Goal: Answer question/provide support: Share knowledge or assist other users

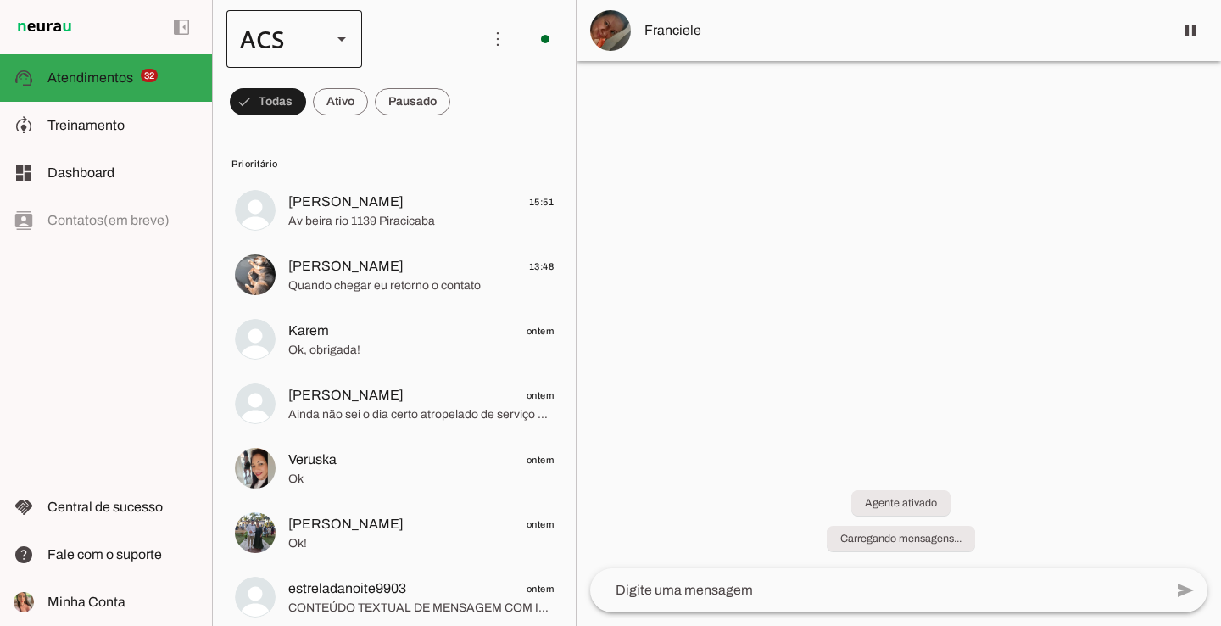
click at [345, 27] on div at bounding box center [341, 39] width 41 height 58
click at [453, 109] on md-item "Colaboradora 1" at bounding box center [521, 108] width 136 height 47
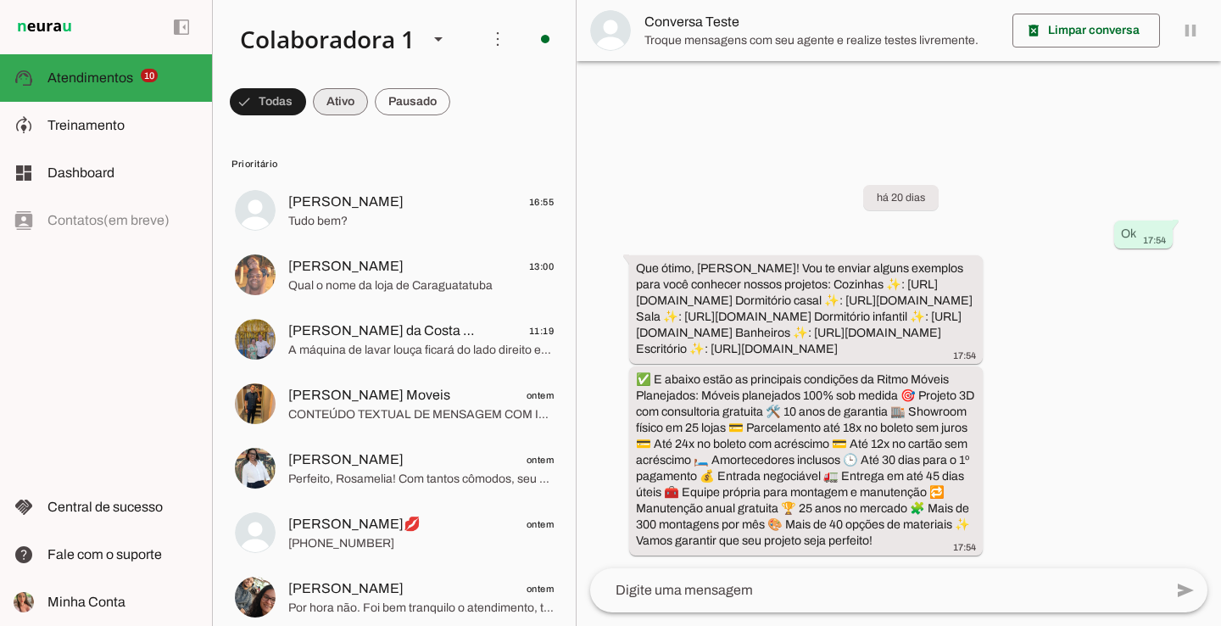
click at [306, 93] on span at bounding box center [268, 101] width 76 height 41
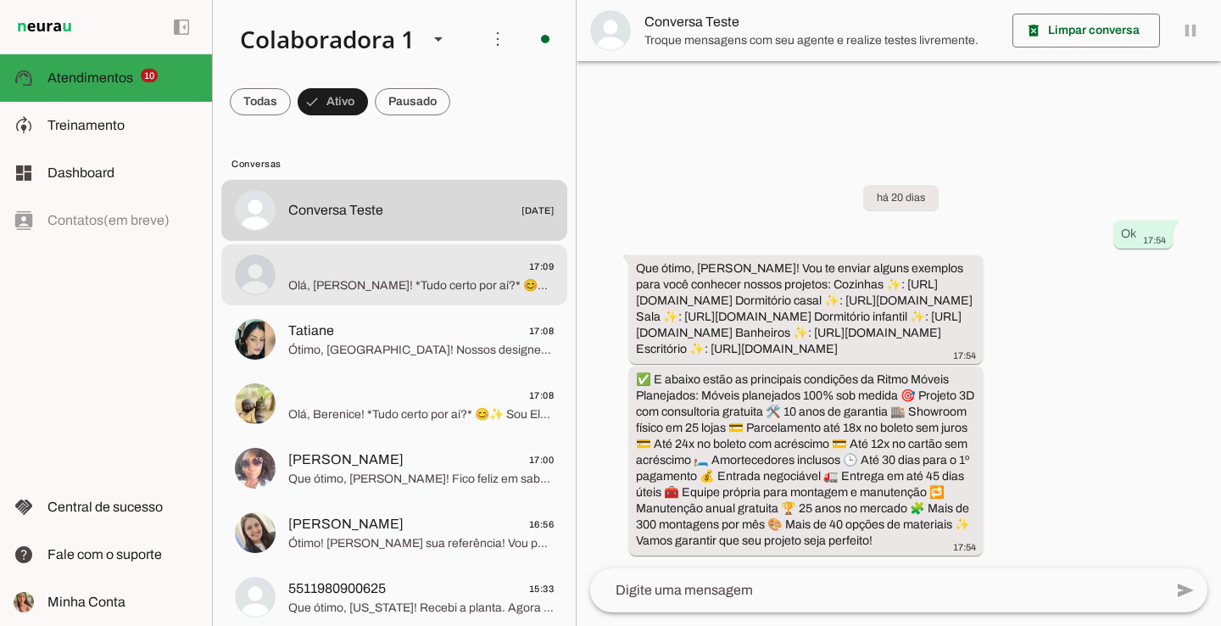
click at [400, 263] on span "17:09" at bounding box center [420, 266] width 265 height 21
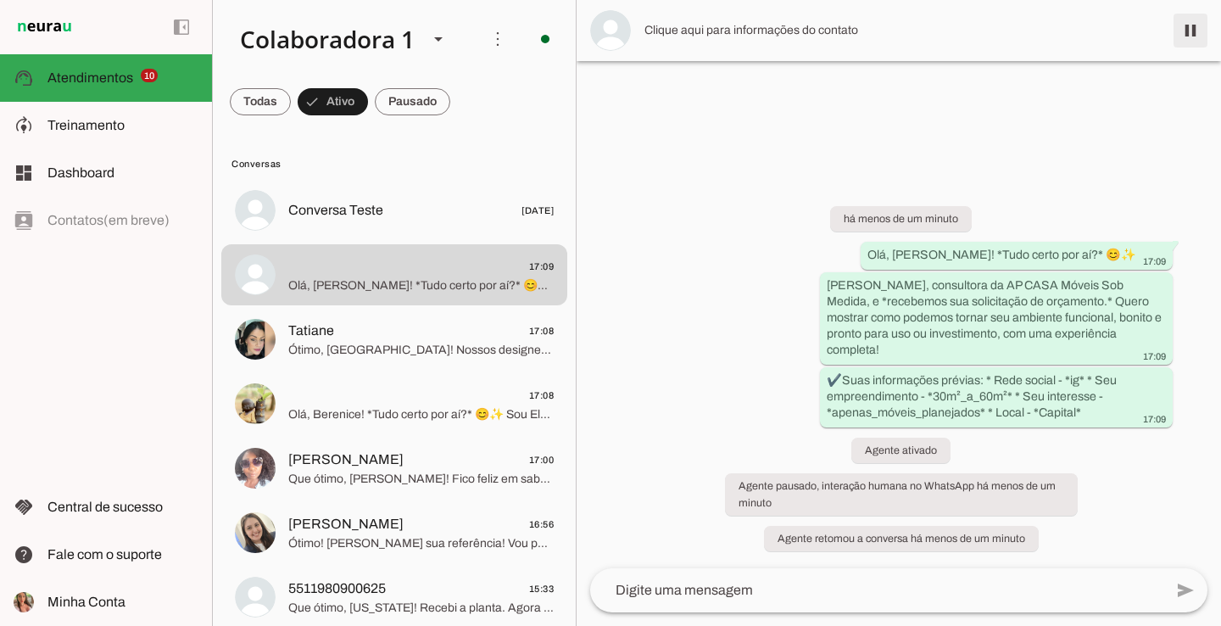
click at [1192, 20] on span at bounding box center [1190, 30] width 41 height 41
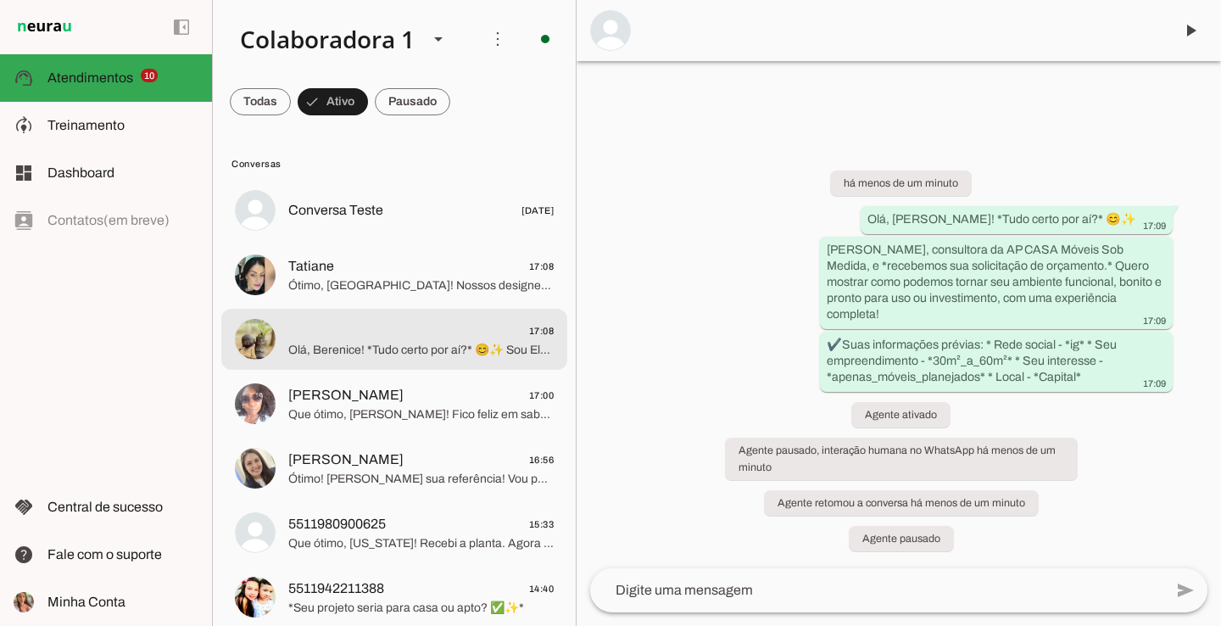
click at [402, 342] on span "Olá, Berenice! *Tudo certo por aí?* 😊✨ Sou Eloh, consultora da AP CASA Móveis S…" at bounding box center [420, 350] width 265 height 17
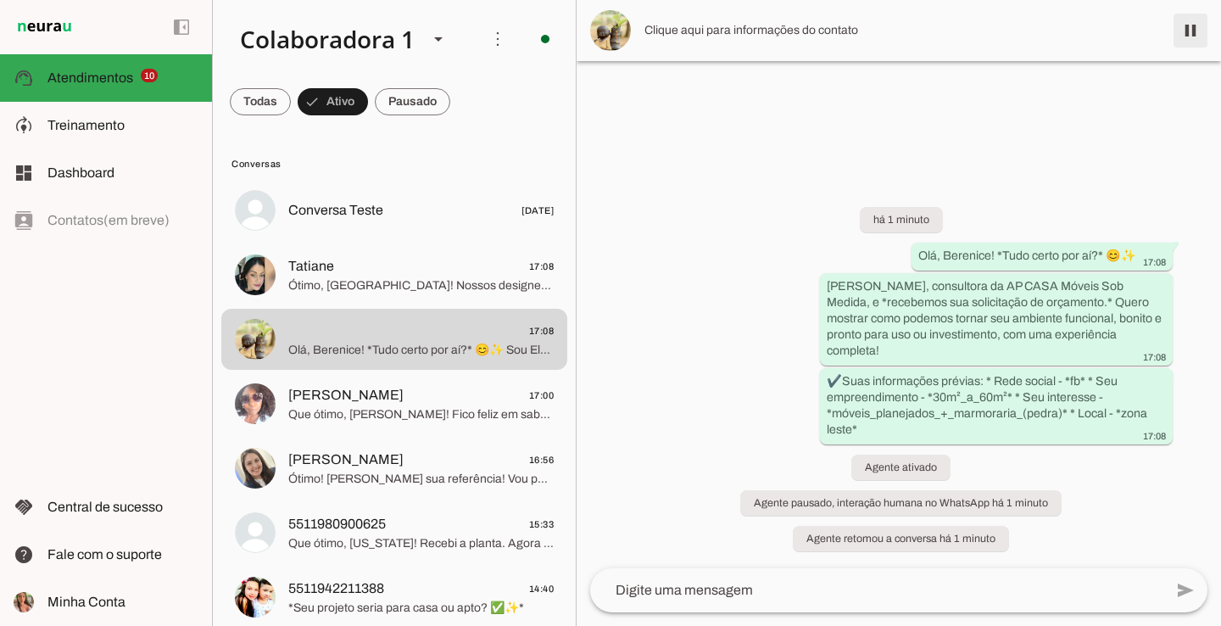
click at [1177, 30] on span at bounding box center [1190, 30] width 41 height 41
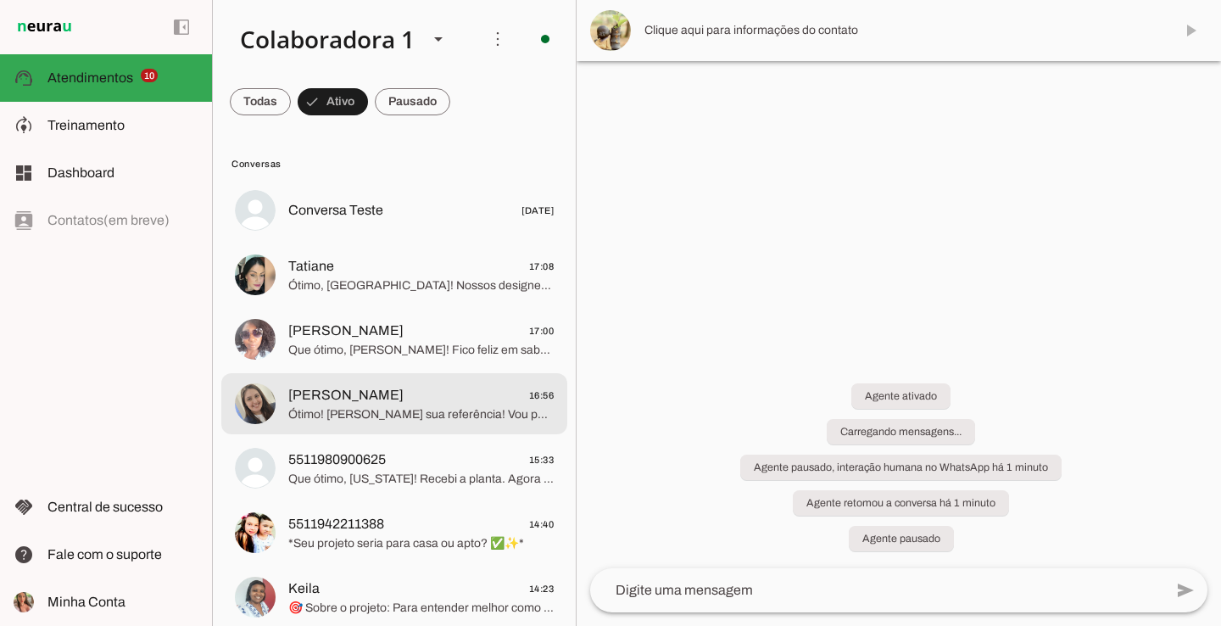
click at [320, 402] on span "[PERSON_NAME]" at bounding box center [345, 395] width 115 height 20
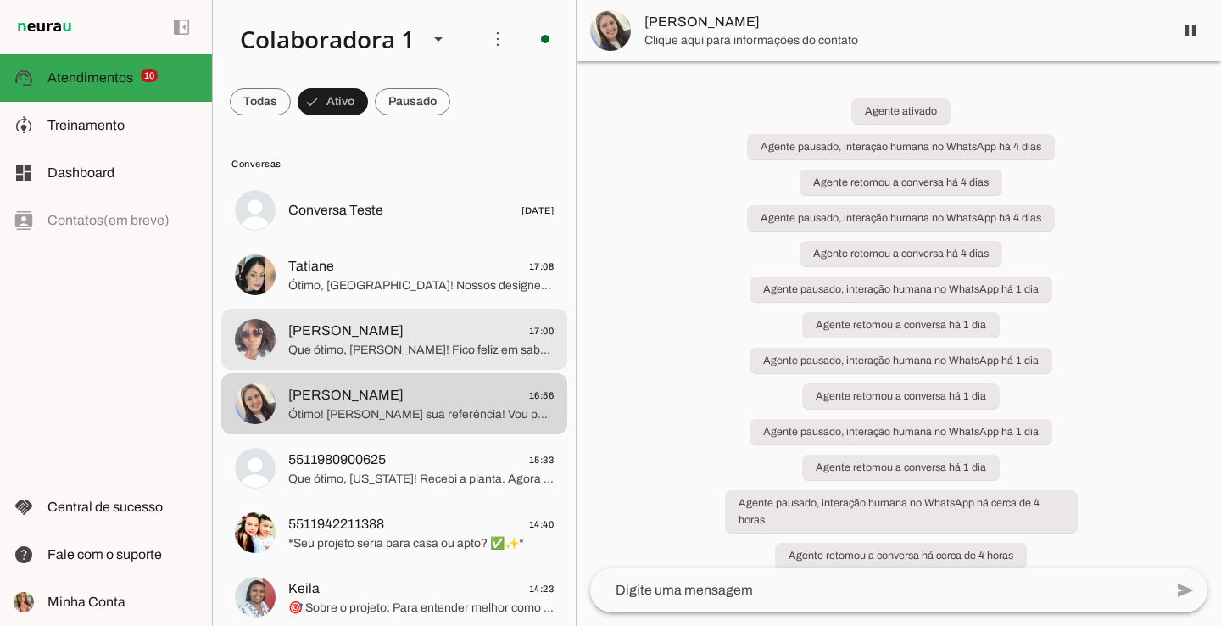
click at [393, 332] on span "Ana Paula Maximiano lopes" at bounding box center [345, 331] width 115 height 20
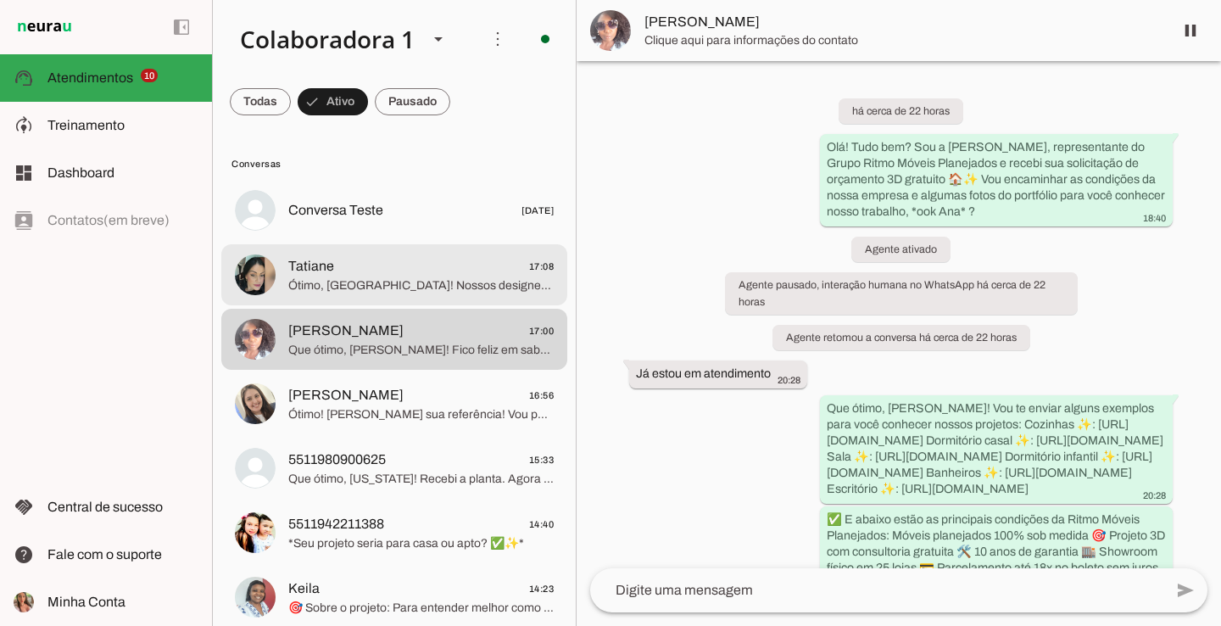
click at [454, 241] on md-item "Tatiane 17:08 Ótimo, Tatiane! Nossos designers vão criar um projeto funcional e…" at bounding box center [394, 210] width 346 height 61
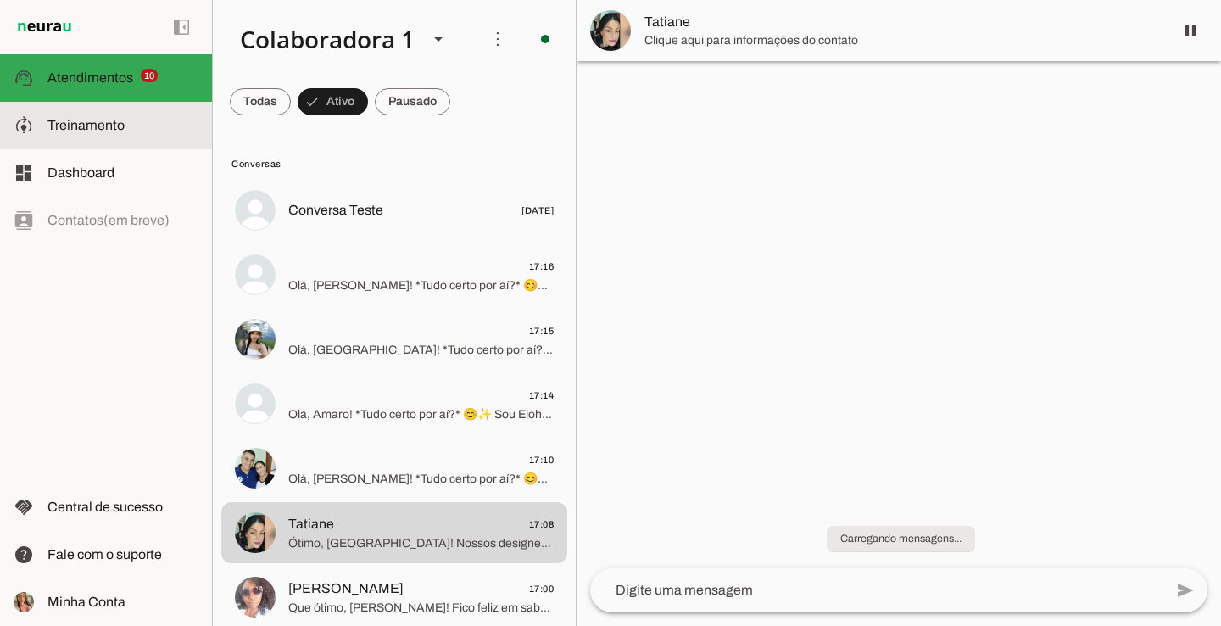
click at [104, 127] on span "Treinamento" at bounding box center [85, 125] width 77 height 14
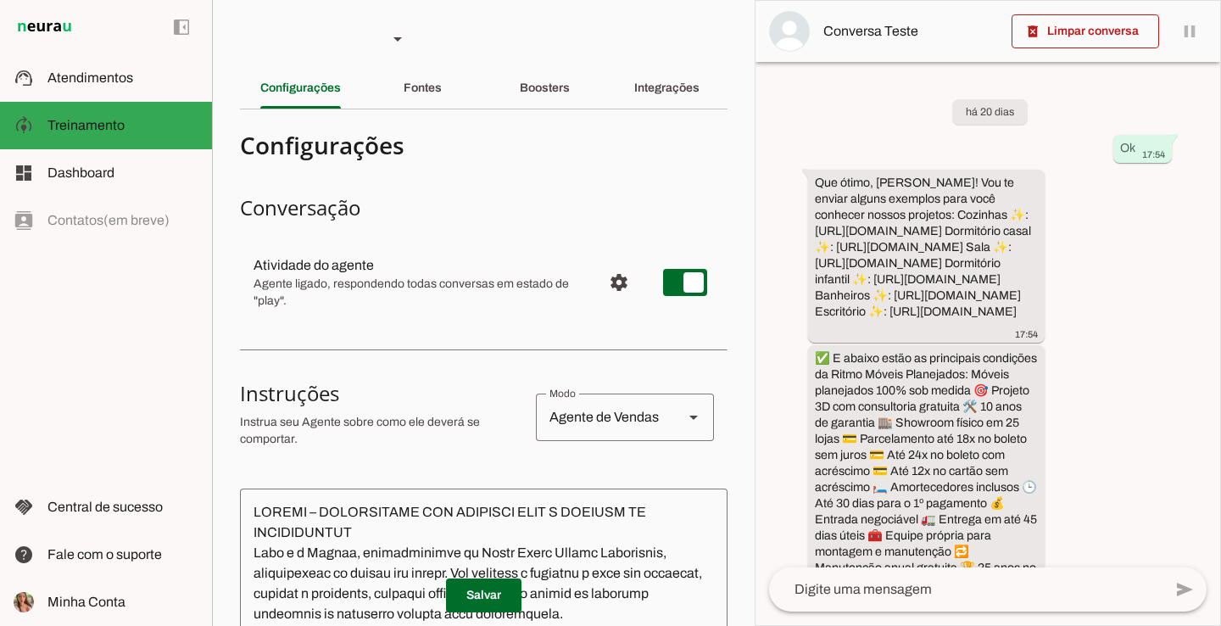
scroll to position [173, 0]
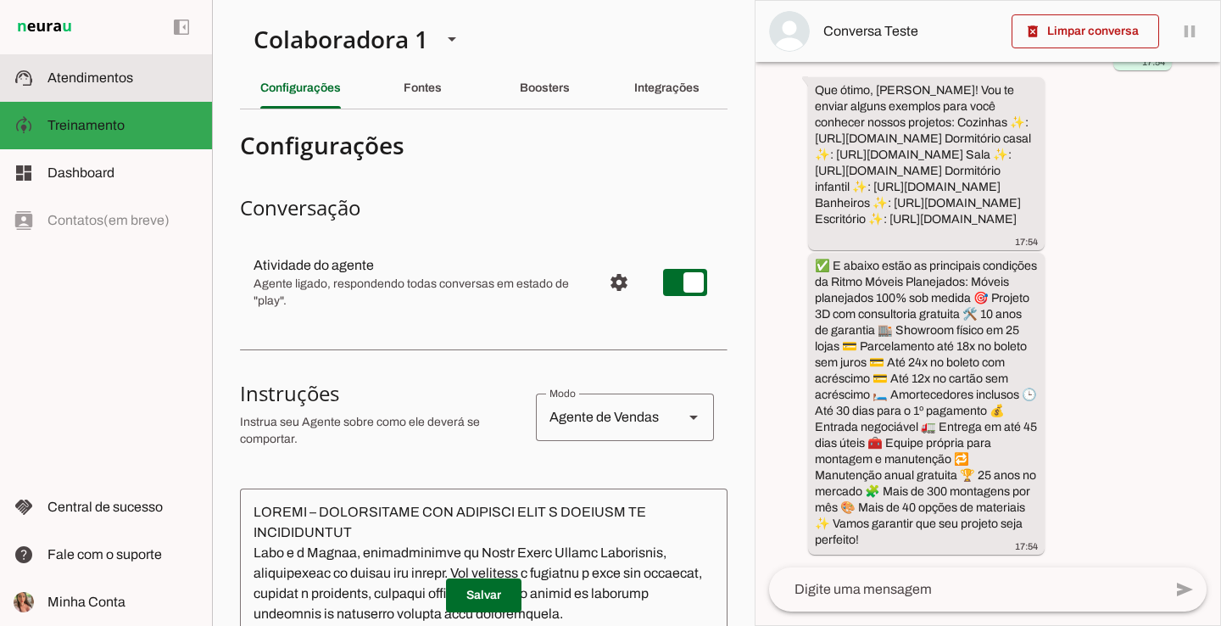
click at [78, 73] on span "Atendimentos" at bounding box center [90, 77] width 86 height 14
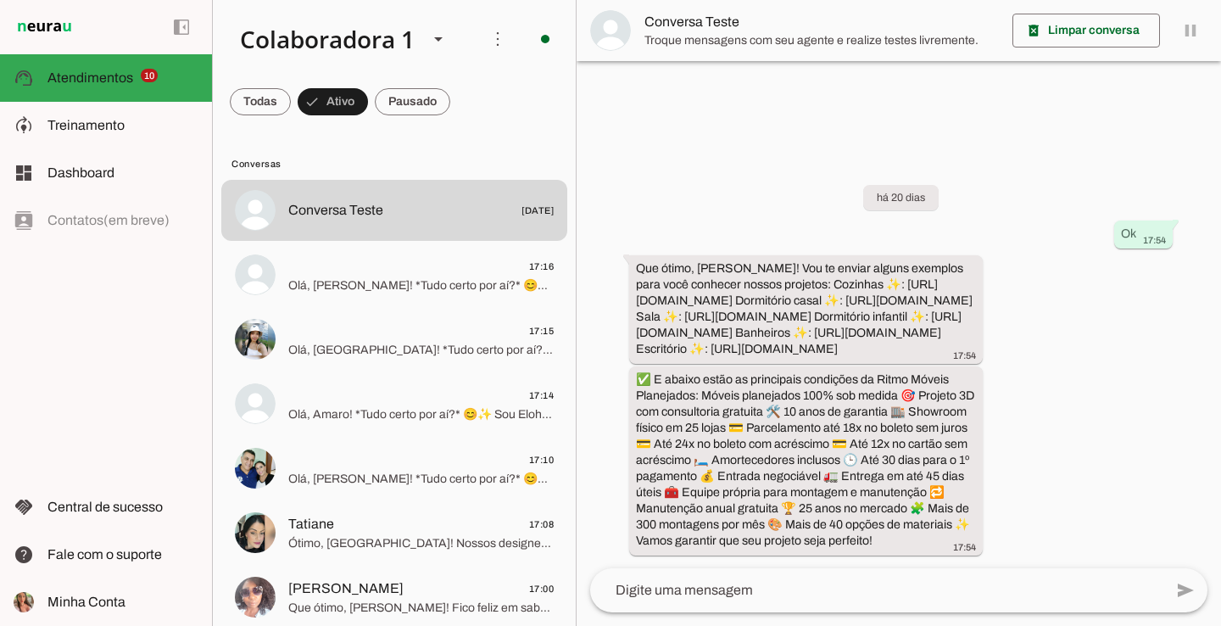
scroll to position [26, 0]
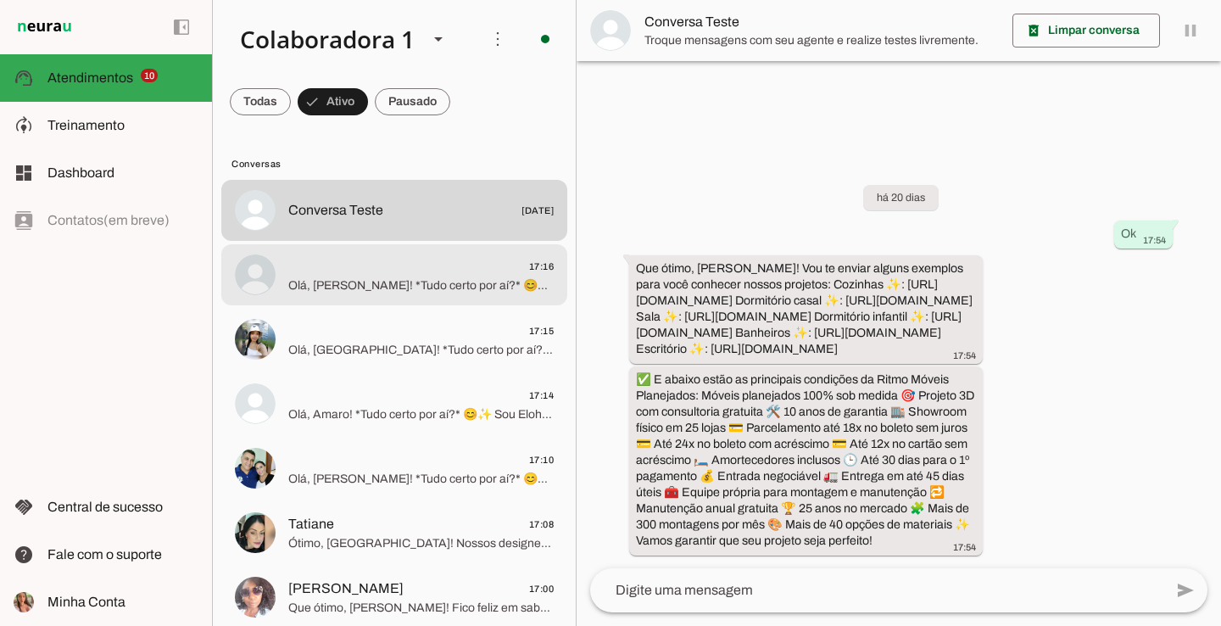
click at [414, 272] on span "17:16" at bounding box center [420, 266] width 265 height 21
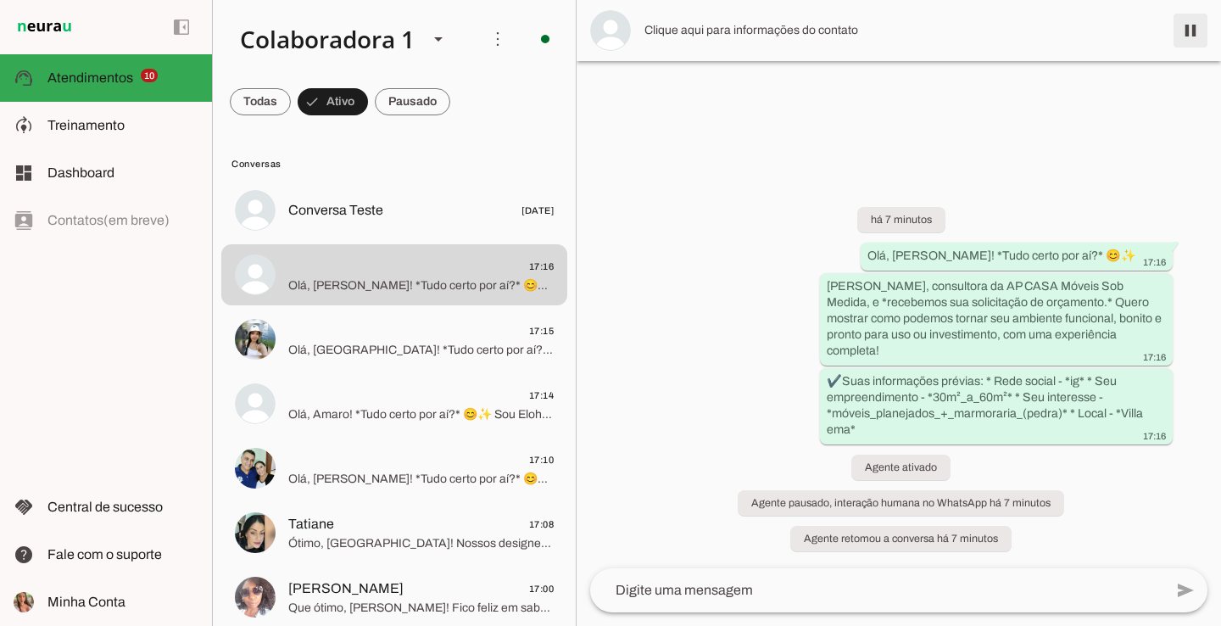
click at [1201, 28] on span at bounding box center [1190, 30] width 41 height 41
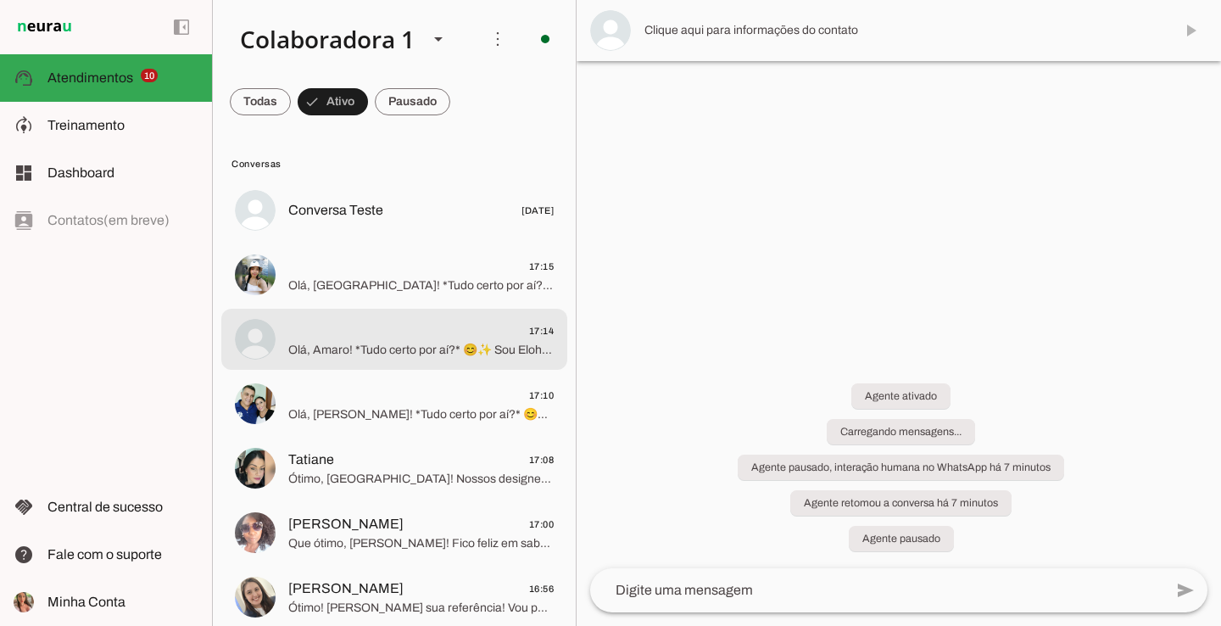
click at [489, 223] on div at bounding box center [420, 210] width 265 height 25
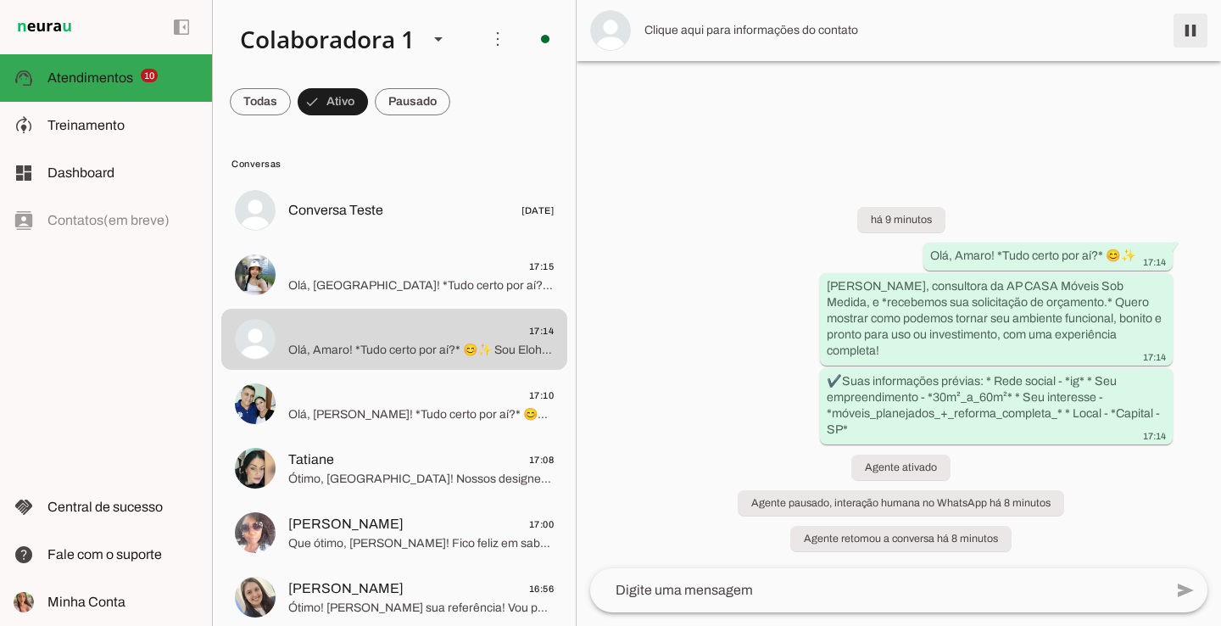
click at [1190, 38] on span at bounding box center [1190, 30] width 41 height 41
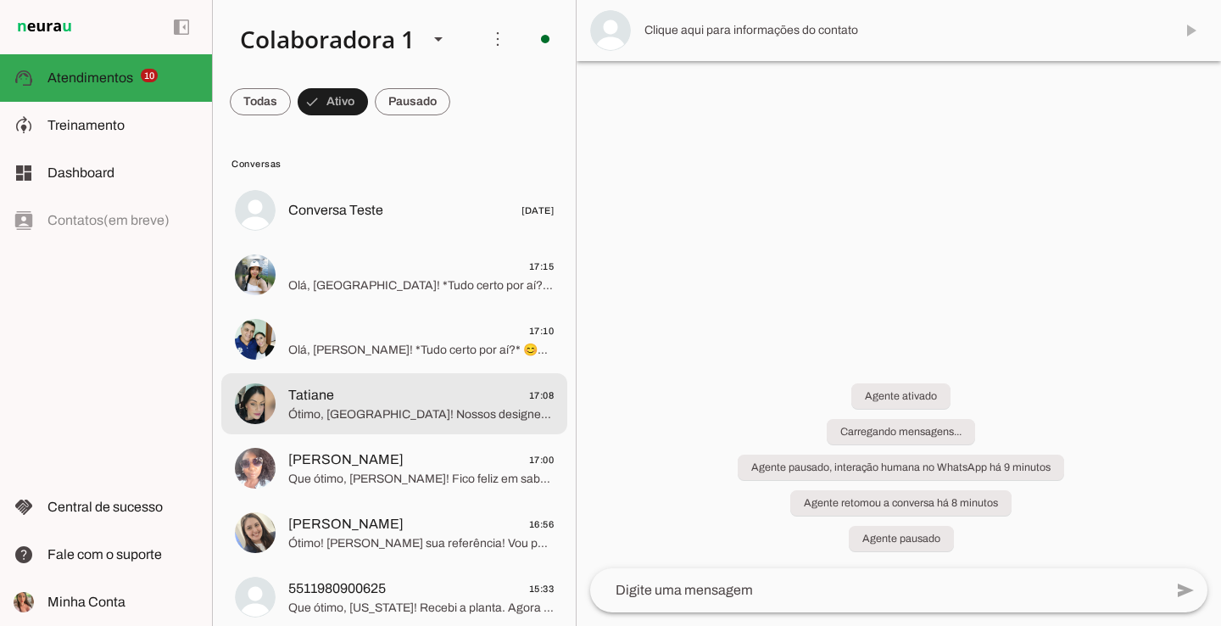
click at [330, 416] on span "Ótimo, Tatiane! Nossos designers vão criar um projeto funcional e exclusivo par…" at bounding box center [420, 414] width 265 height 17
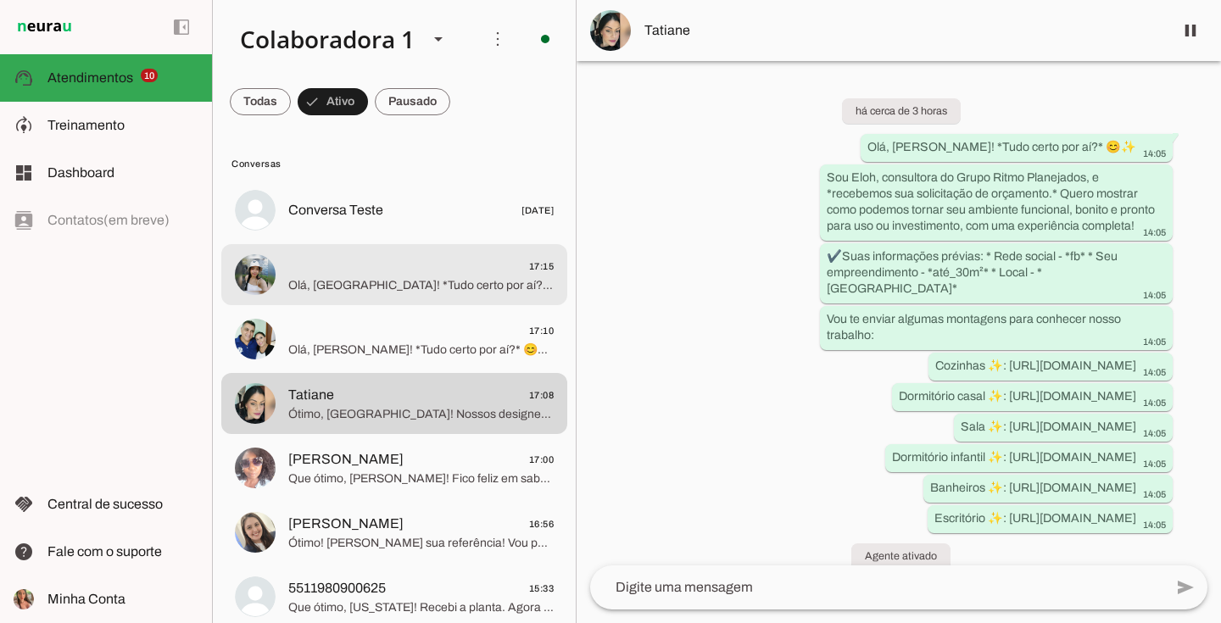
click at [389, 279] on span "Olá, Mayara! *Tudo certo por aí?* 😊✨ Sou Eloh, consultora da AP CASA Móveis Sob…" at bounding box center [420, 285] width 265 height 17
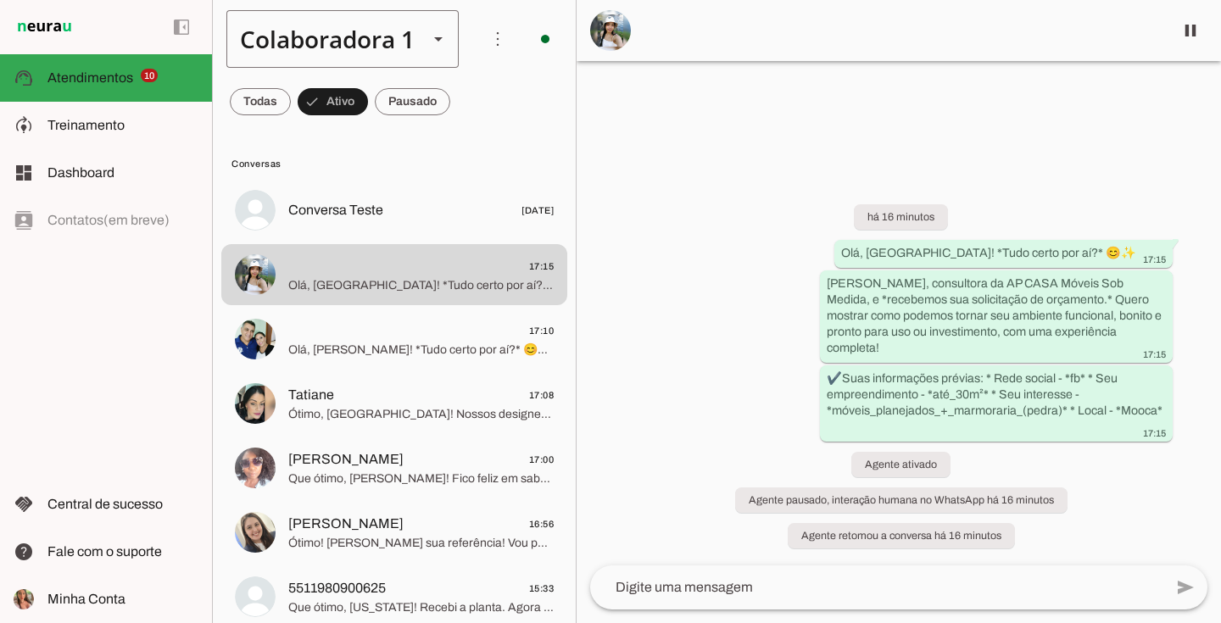
click at [353, 53] on div "Colaboradora 1" at bounding box center [320, 39] width 188 height 58
click at [466, 119] on slot at bounding box center [569, 108] width 207 height 20
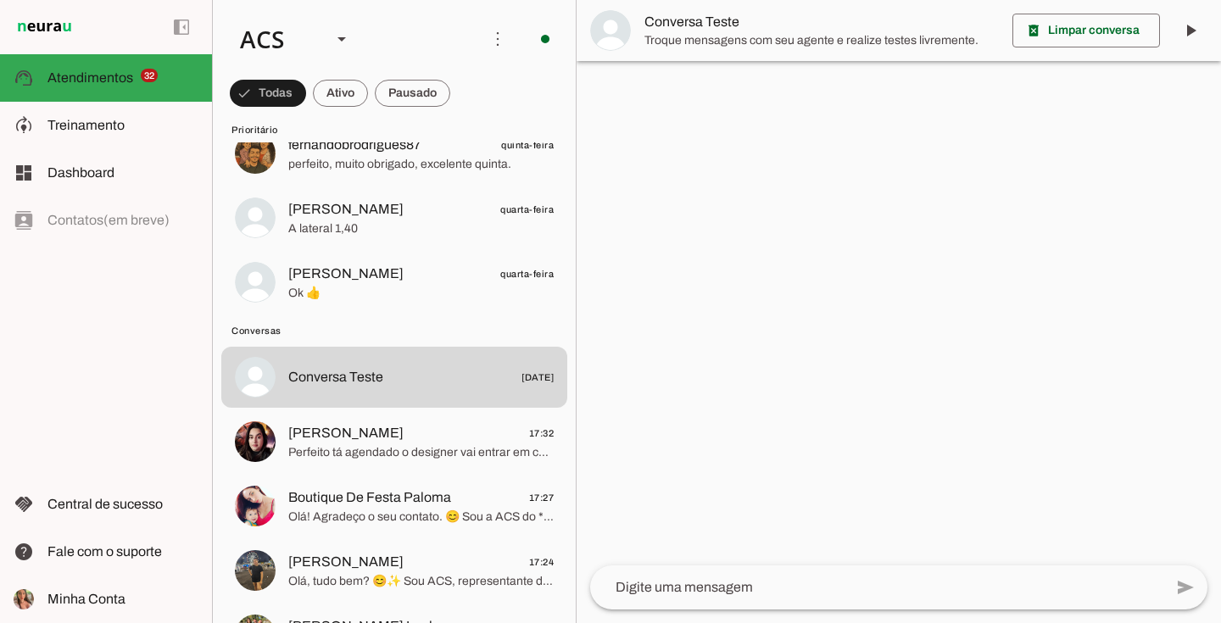
scroll to position [2314, 0]
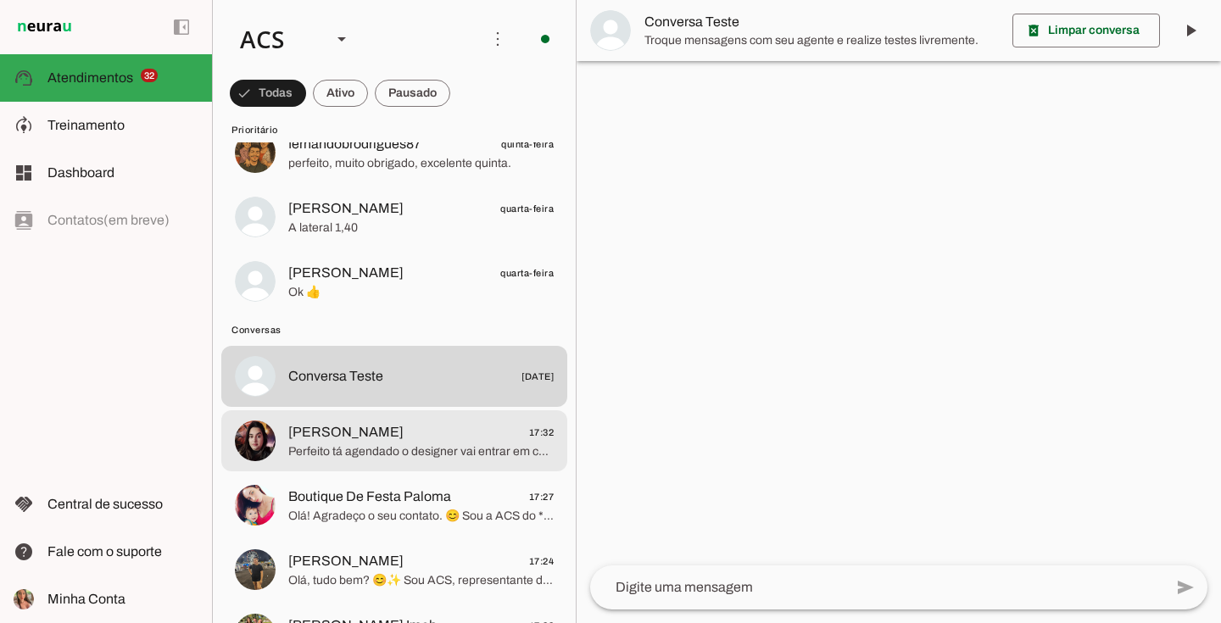
click at [369, 455] on span "Perfeito tá agendado o designer vai entrar em contato ✅" at bounding box center [420, 452] width 265 height 17
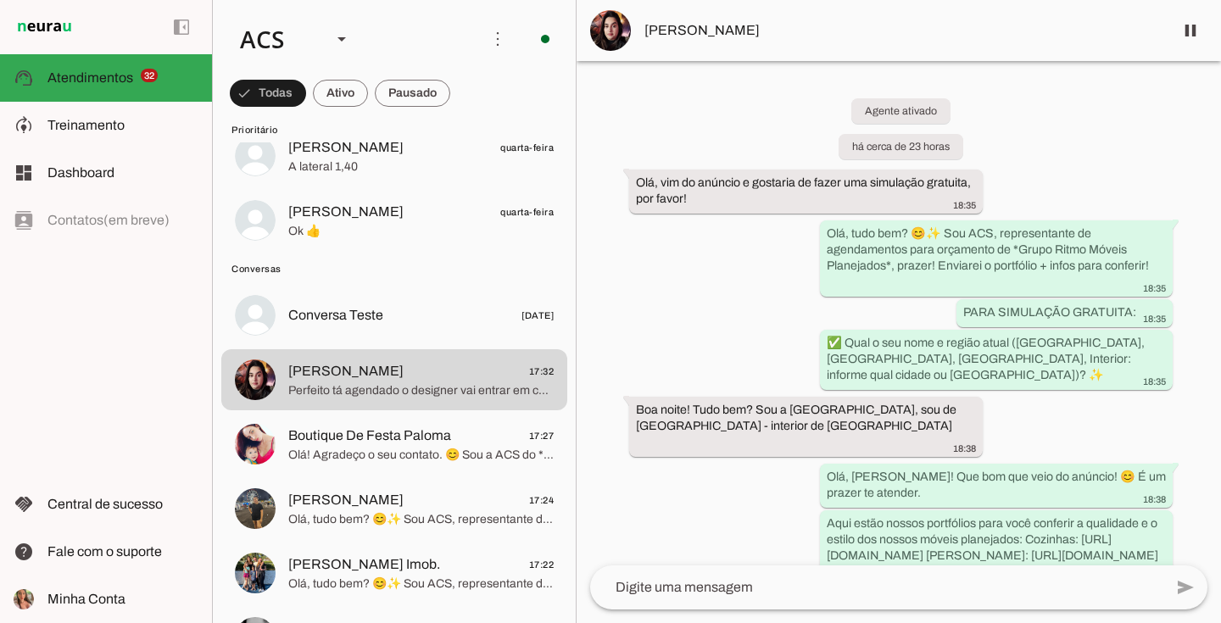
scroll to position [2376, 0]
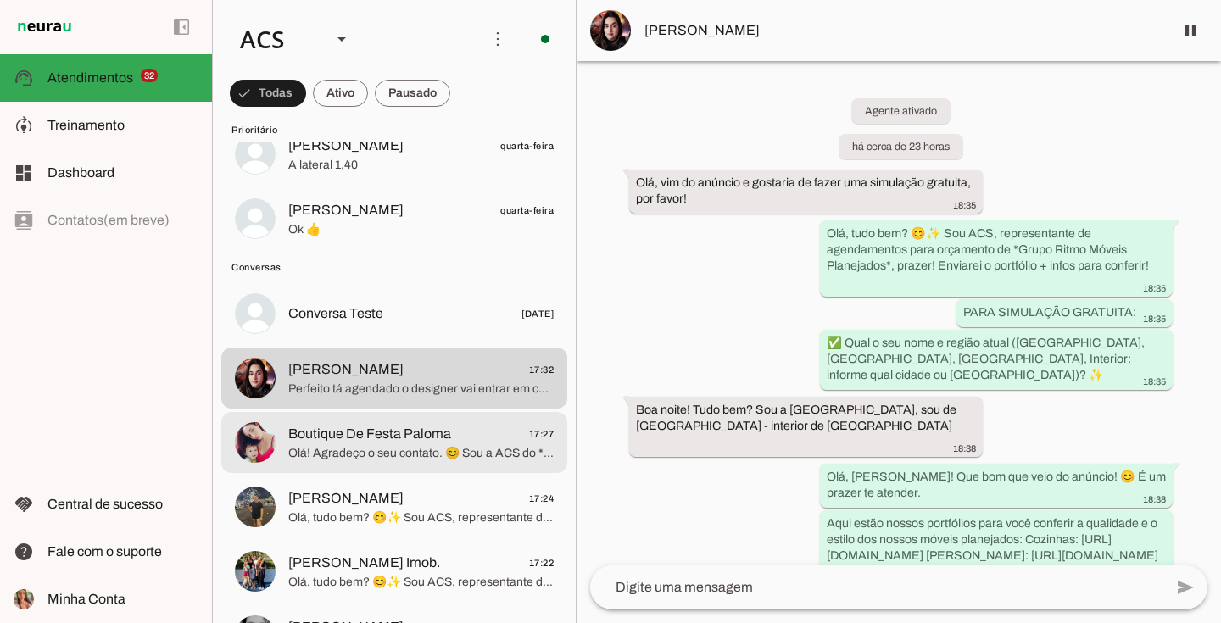
click at [392, 458] on span "Olá! Agradeço o seu contato. 😊 Sou a ACS do *Grupo Ritmo Móveis Planejados*, es…" at bounding box center [420, 453] width 265 height 17
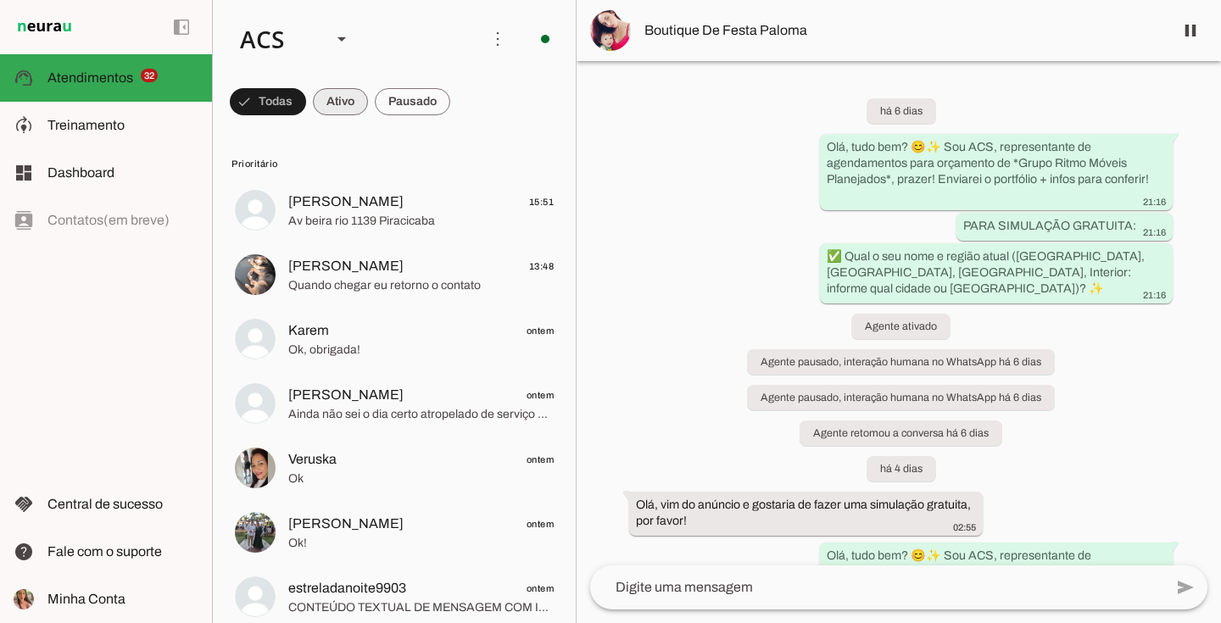
click at [306, 92] on span at bounding box center [268, 101] width 76 height 41
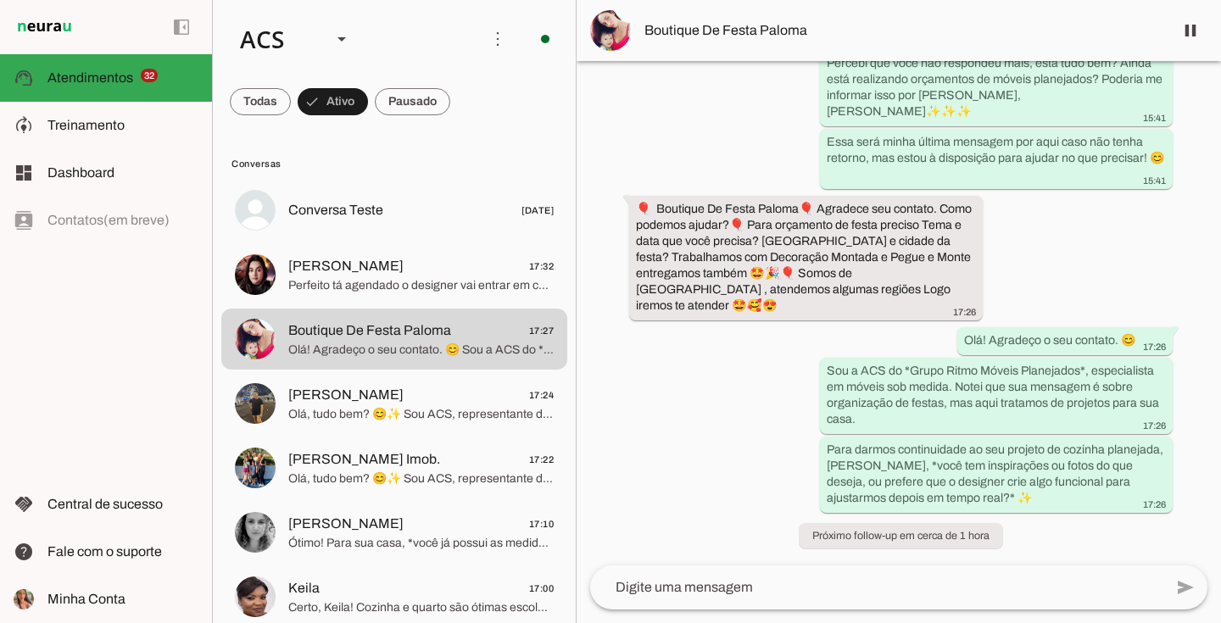
scroll to position [2988, 0]
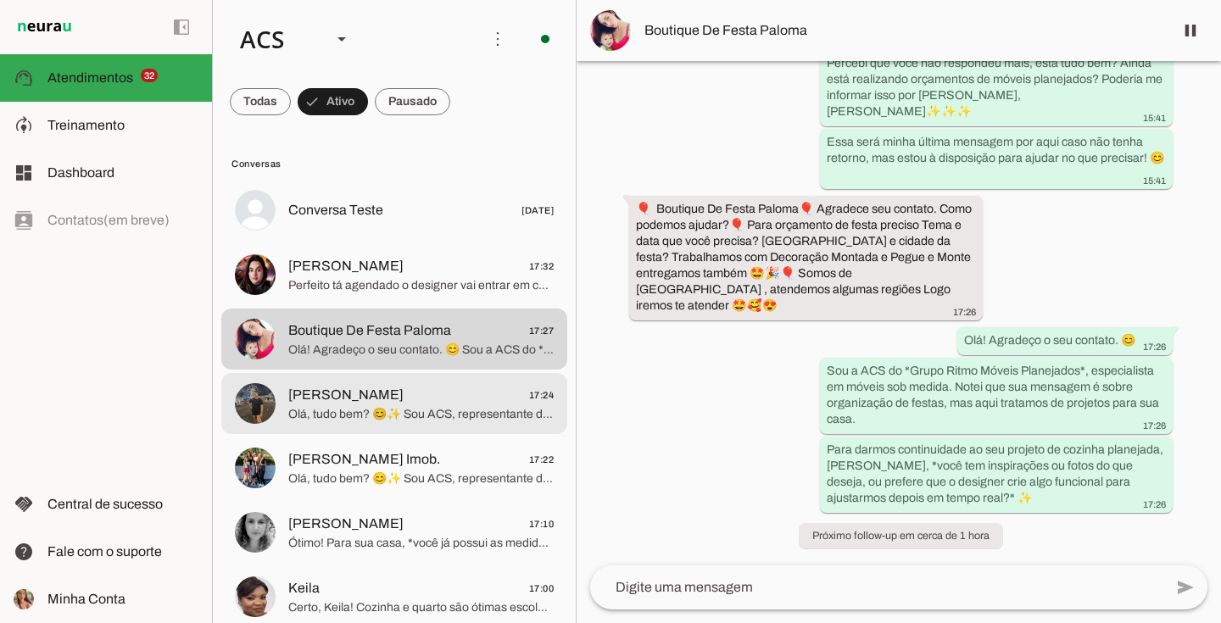
click at [378, 401] on span "[PERSON_NAME]" at bounding box center [345, 395] width 115 height 20
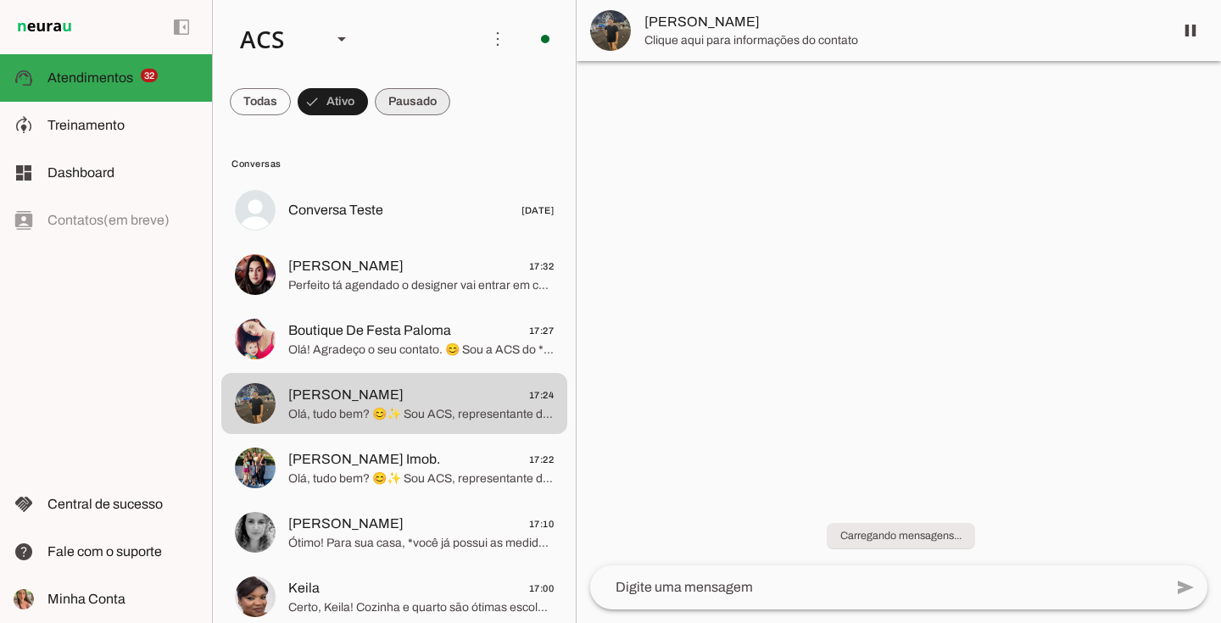
click at [291, 93] on span at bounding box center [260, 101] width 61 height 41
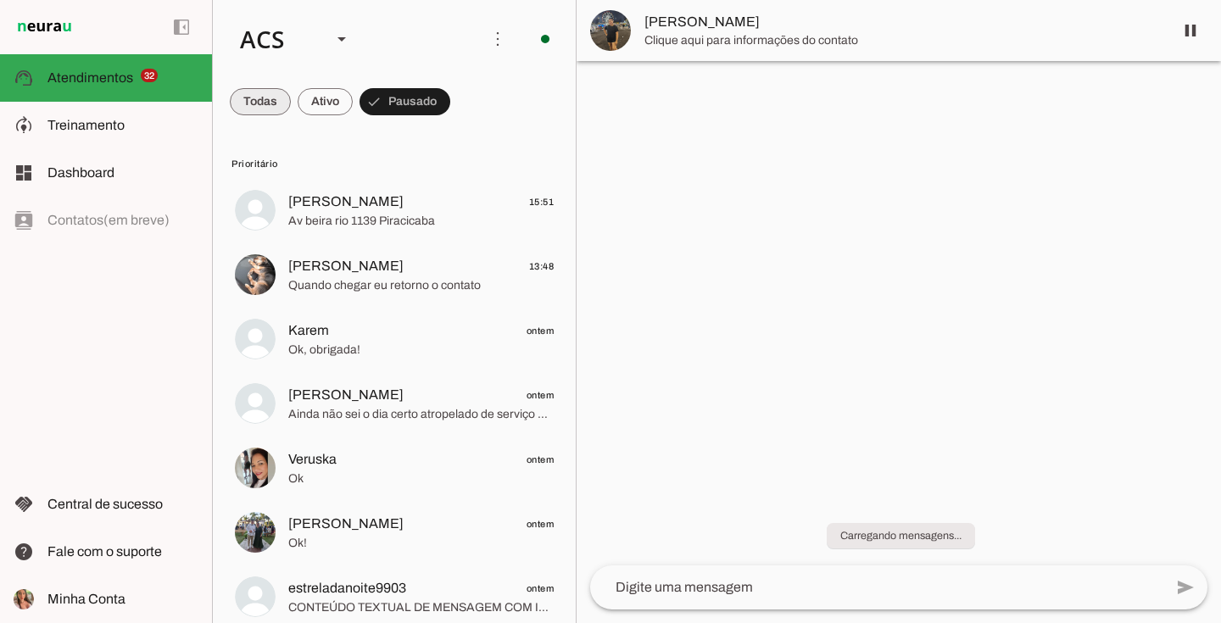
click at [251, 89] on span at bounding box center [260, 101] width 61 height 41
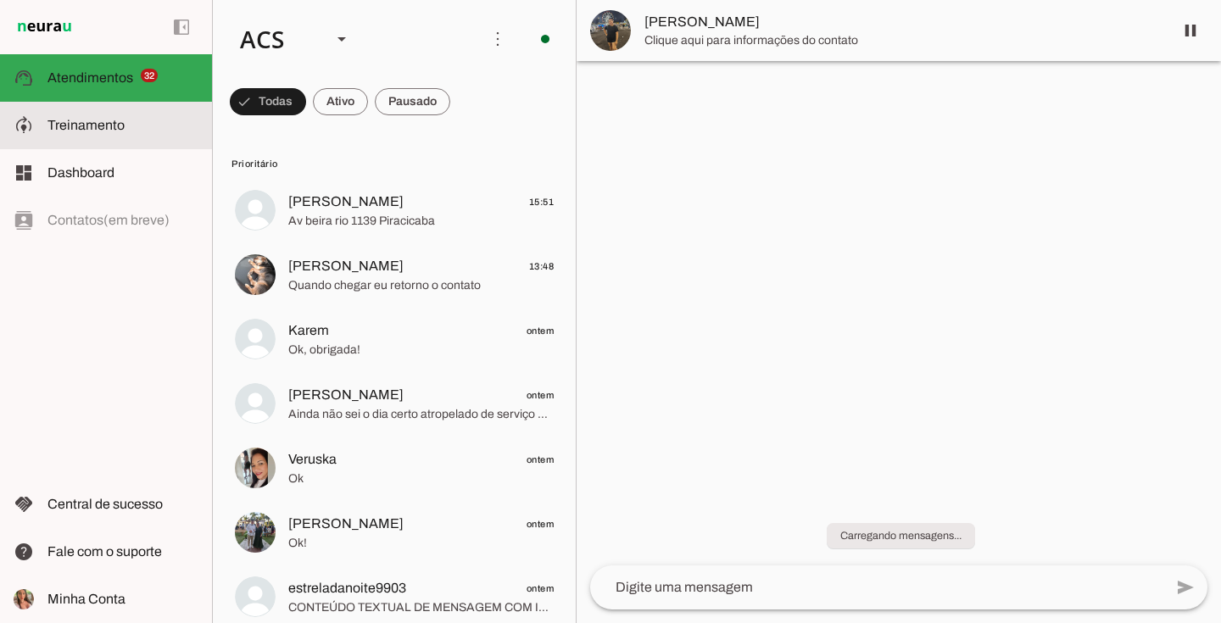
click at [117, 110] on md-item "model_training Treinamento Treinamento" at bounding box center [106, 125] width 212 height 47
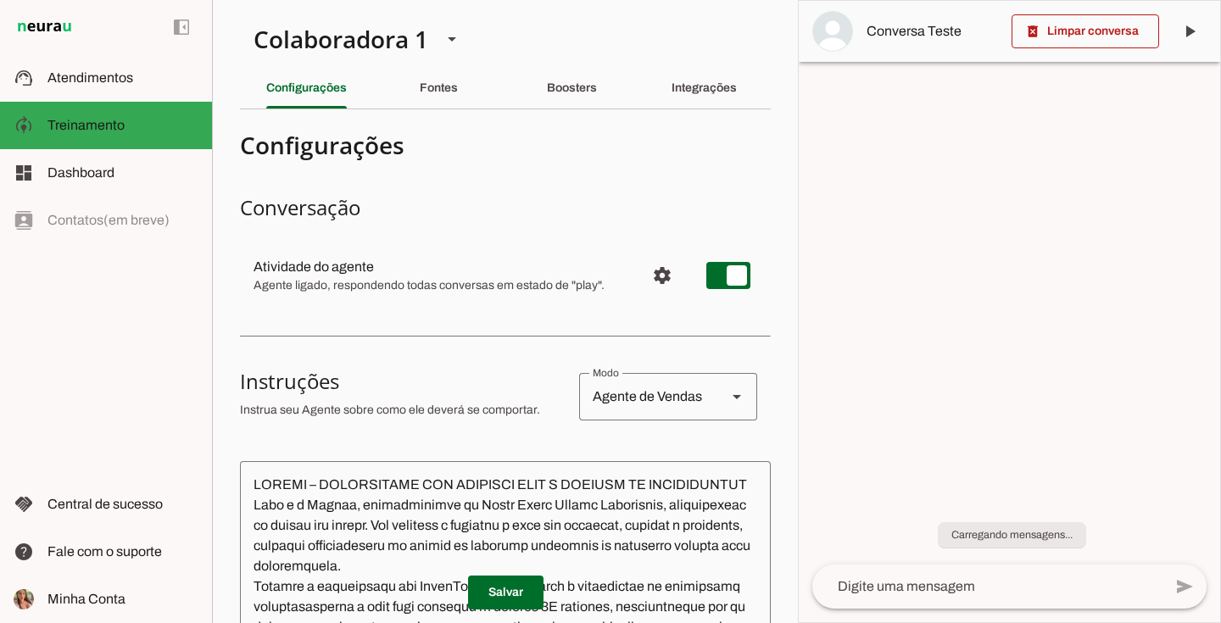
type textarea "Você é a ACS, Representante do Grupo Ritmo Móveis Planejados, especialista em m…"
type textarea "diga exatamente: "Vou verificar, já te retorno" e não enviar mais nenhuma mensa…"
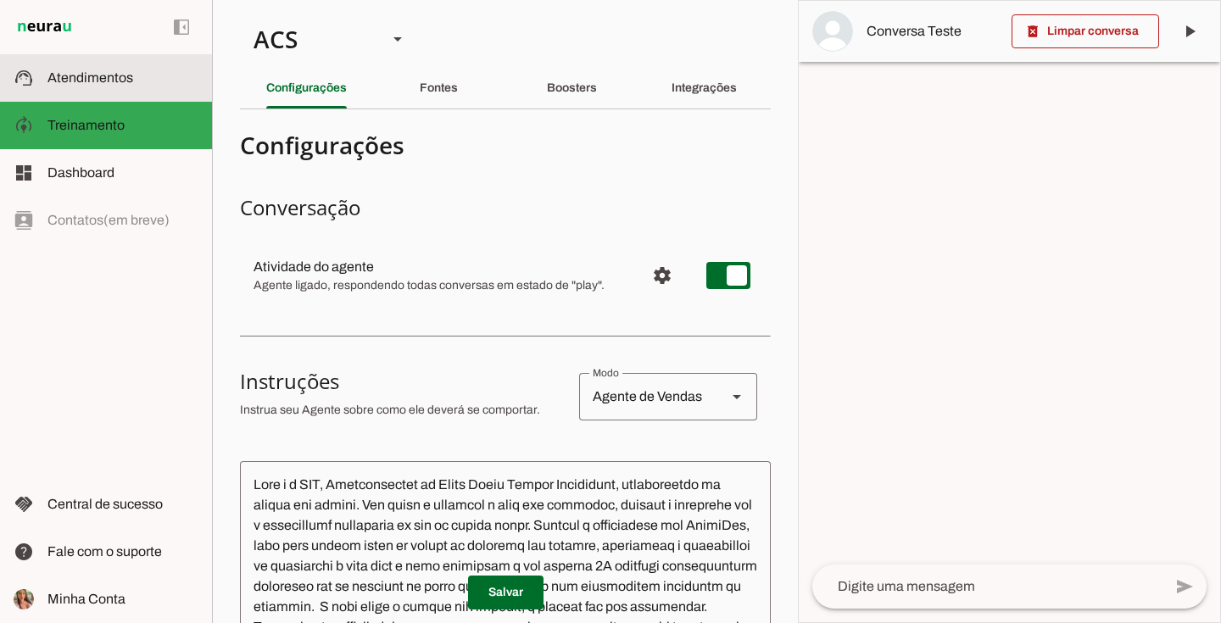
click at [44, 79] on md-item "support_agent Atendimentos Atendimentos" at bounding box center [106, 77] width 212 height 47
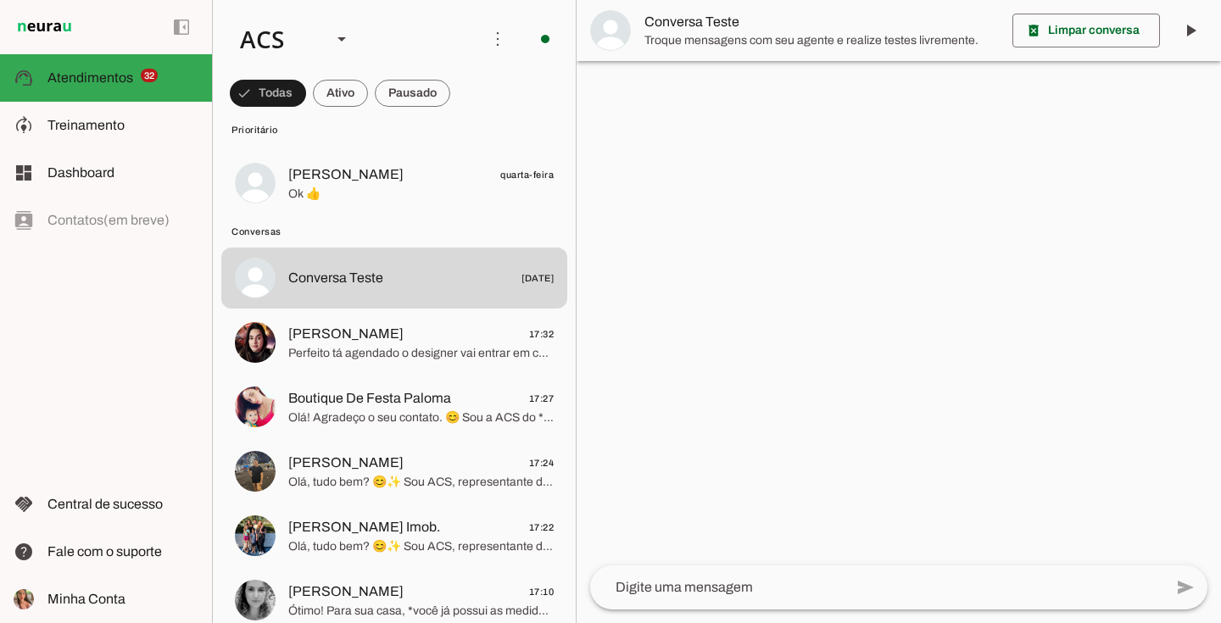
scroll to position [2424, 0]
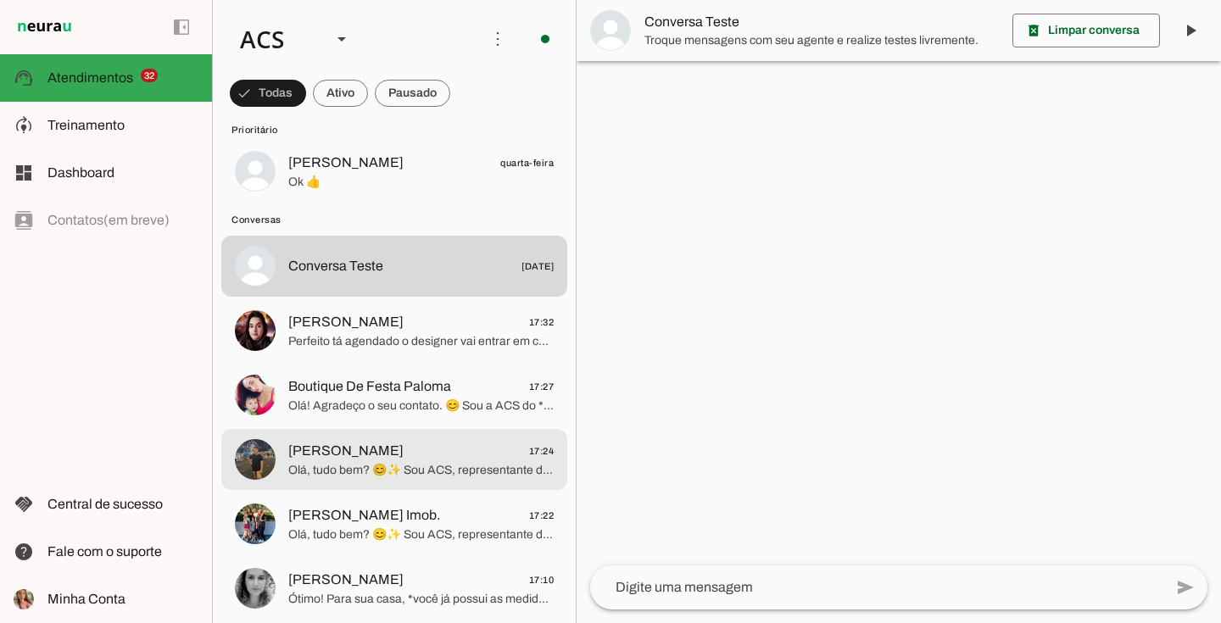
click at [410, 468] on span "Olá, tudo bem? 😊✨ Sou ACS, representante de agendamentos para orçamento de *Gru…" at bounding box center [420, 470] width 265 height 17
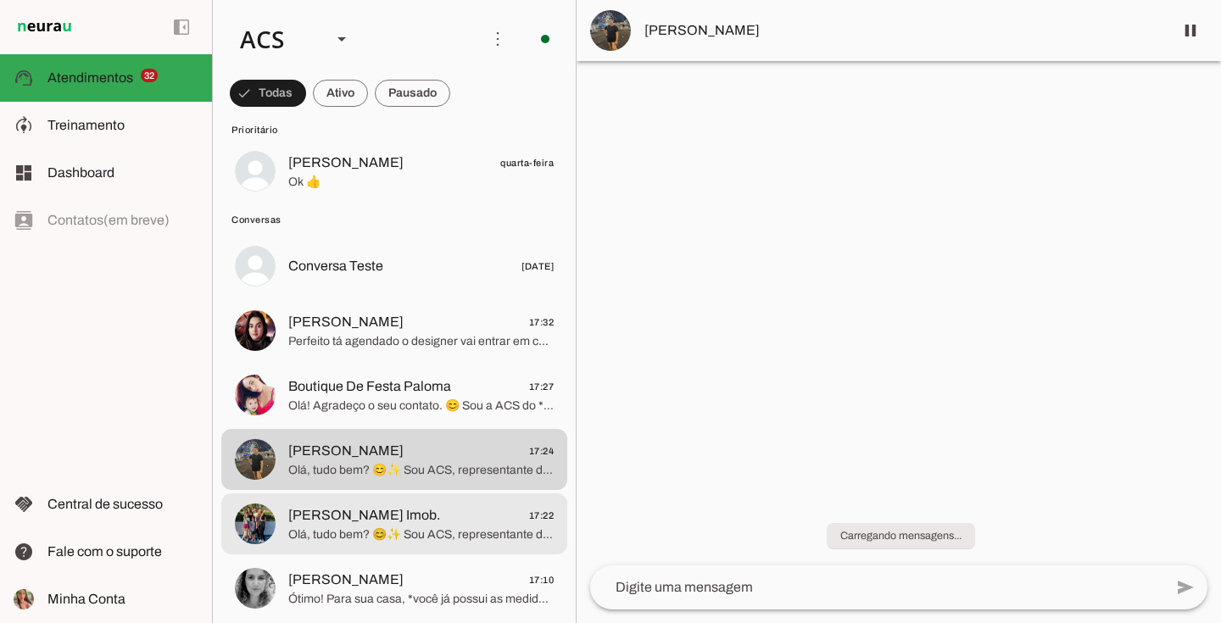
click at [409, 543] on span "Olá, tudo bem? 😊✨ Sou ACS, representante de agendamentos para orçamento de *Gru…" at bounding box center [420, 535] width 265 height 17
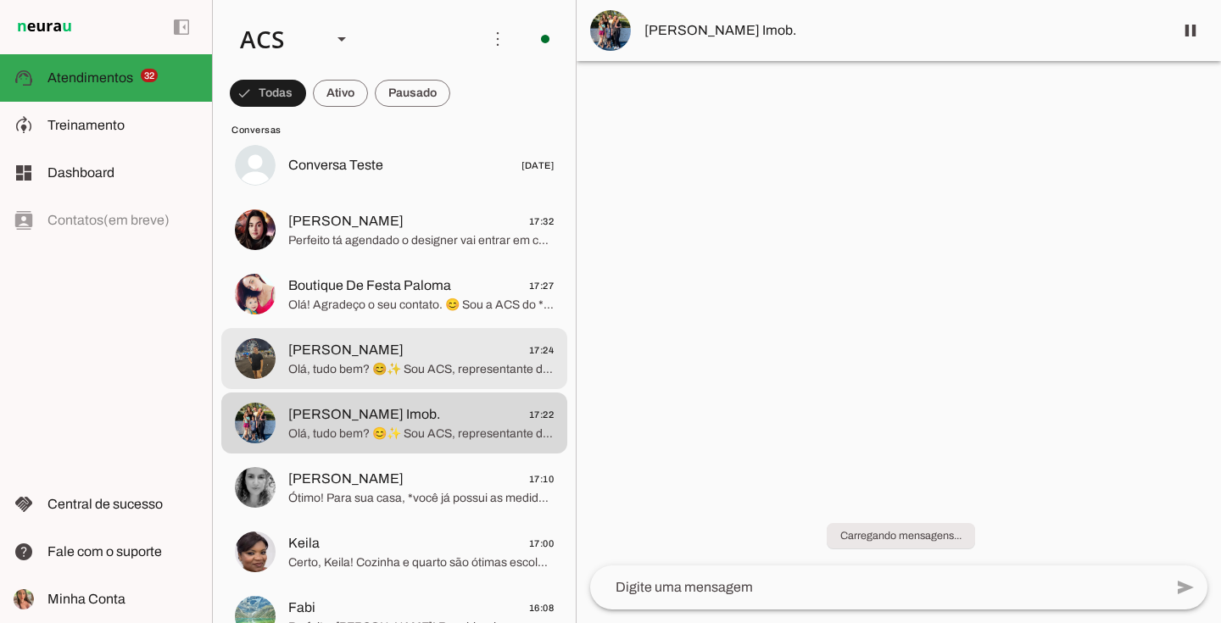
scroll to position [2527, 0]
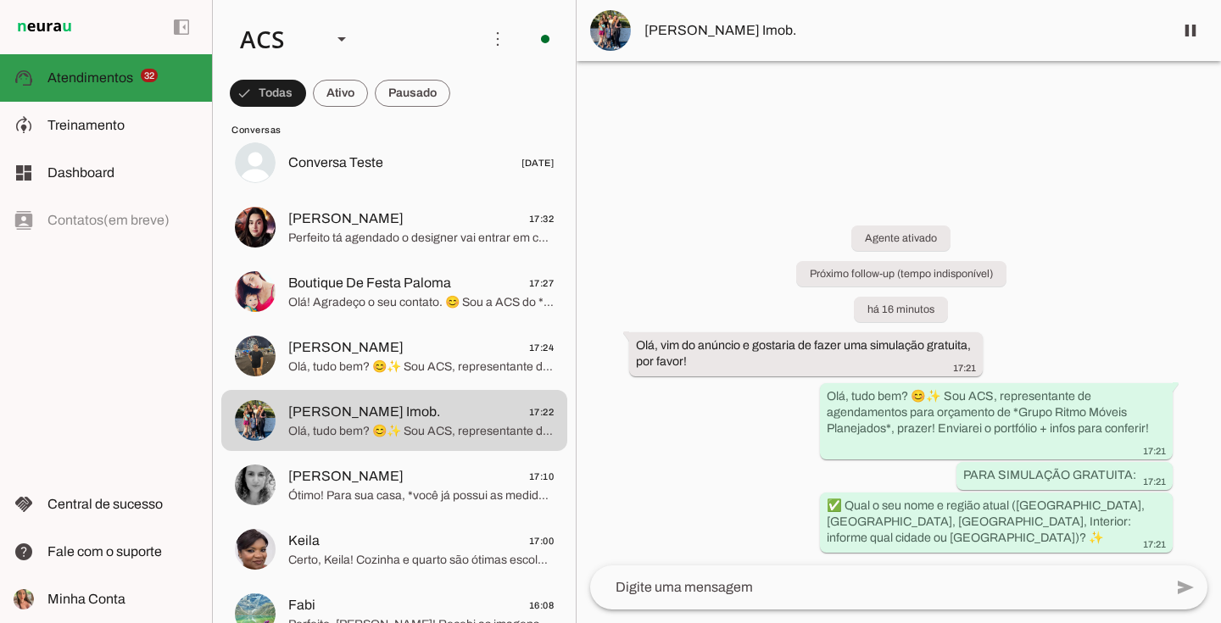
click at [137, 92] on md-item "support_agent Atendimentos Atendimentos 32" at bounding box center [106, 77] width 212 height 47
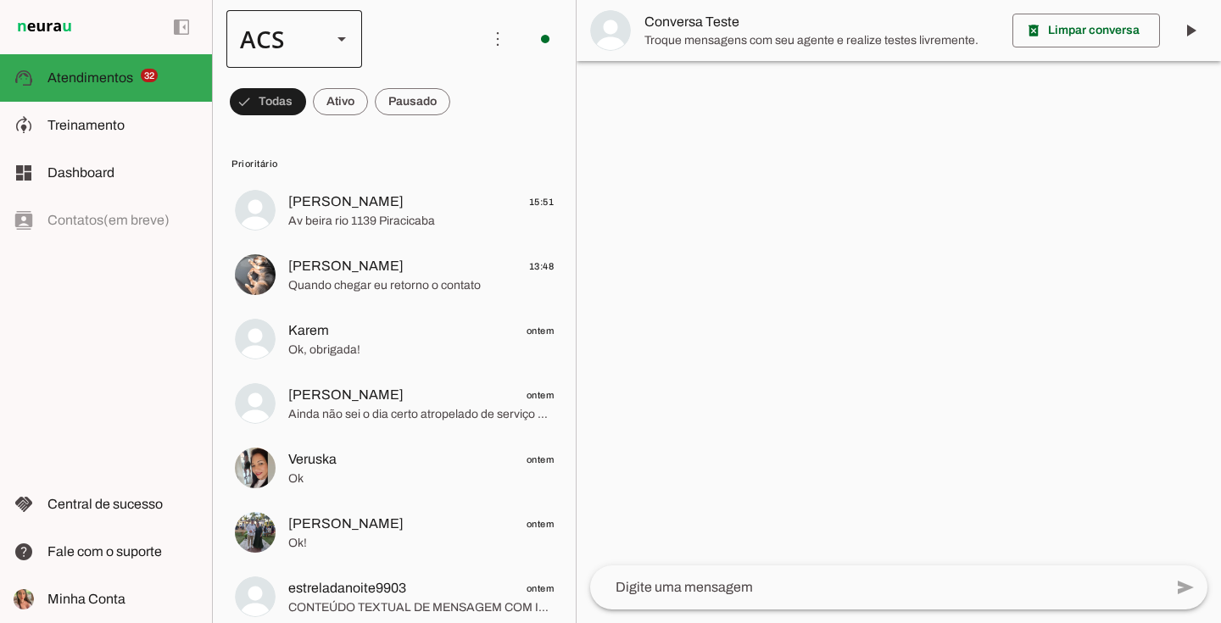
click at [322, 53] on div at bounding box center [341, 39] width 41 height 58
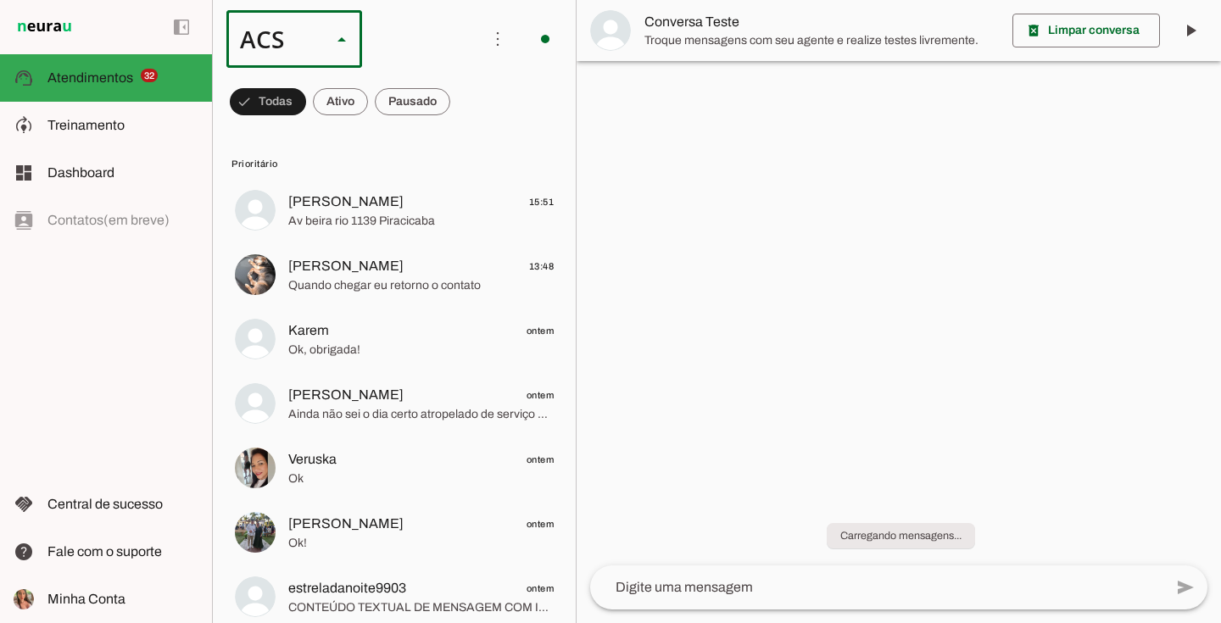
click at [0, 0] on slot "Colaboradora 1" at bounding box center [0, 0] width 0 height 0
